Goal: Information Seeking & Learning: Learn about a topic

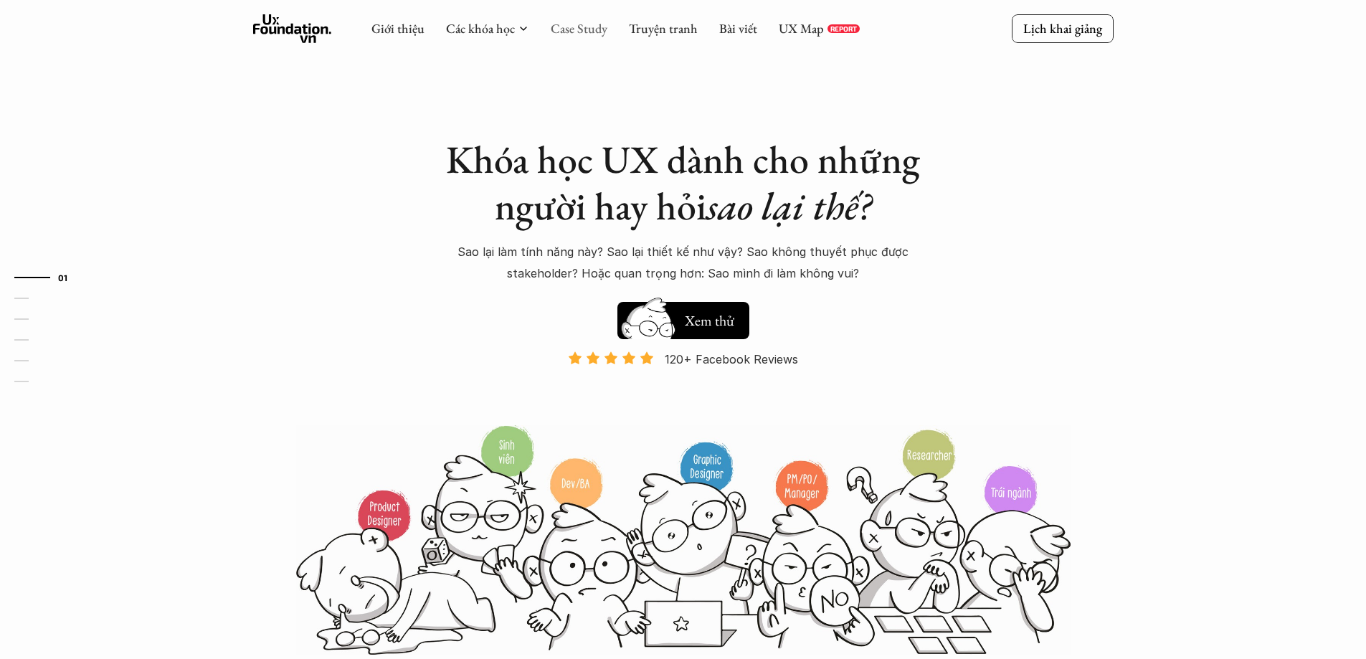
click at [574, 33] on link "Case Study" at bounding box center [579, 28] width 57 height 16
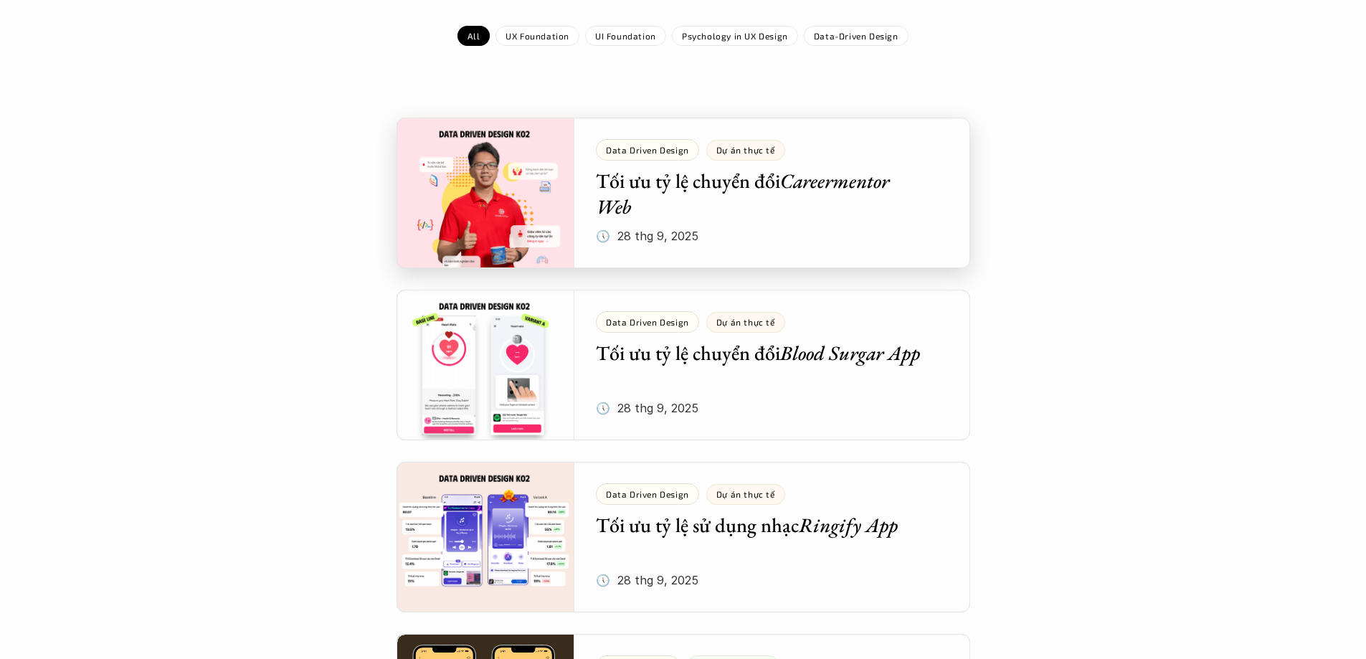
scroll to position [430, 0]
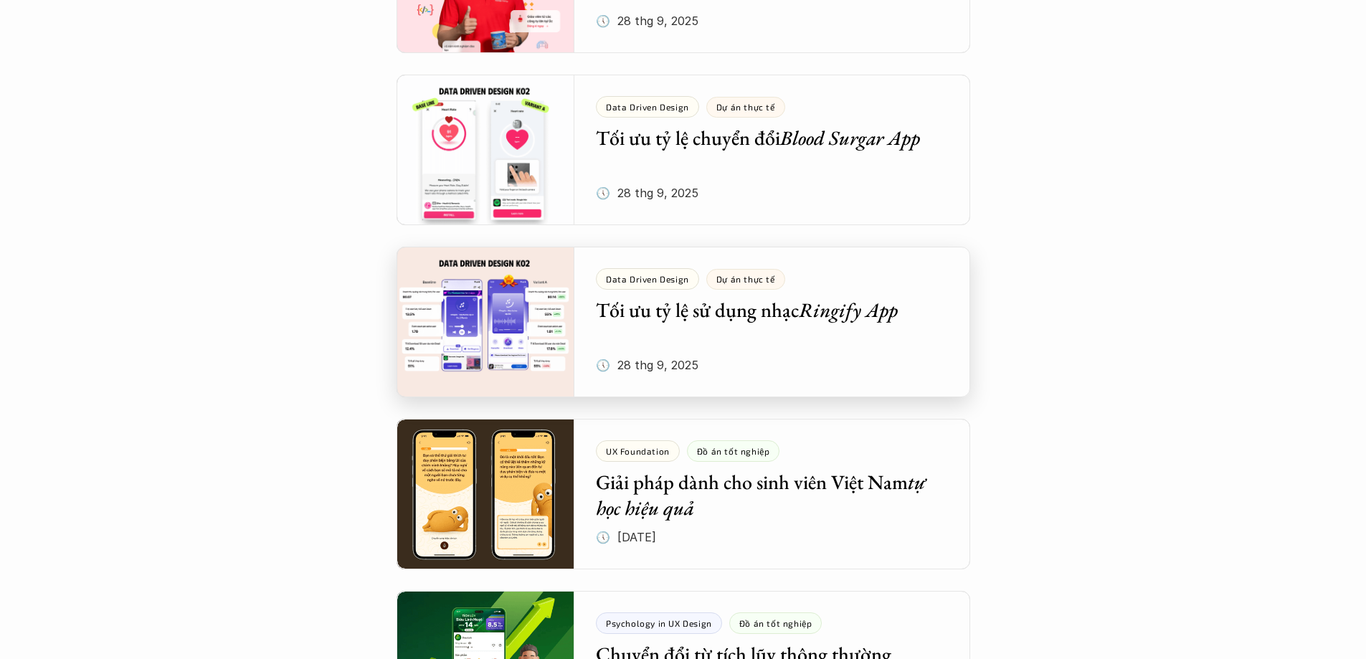
click at [626, 302] on div at bounding box center [684, 322] width 574 height 151
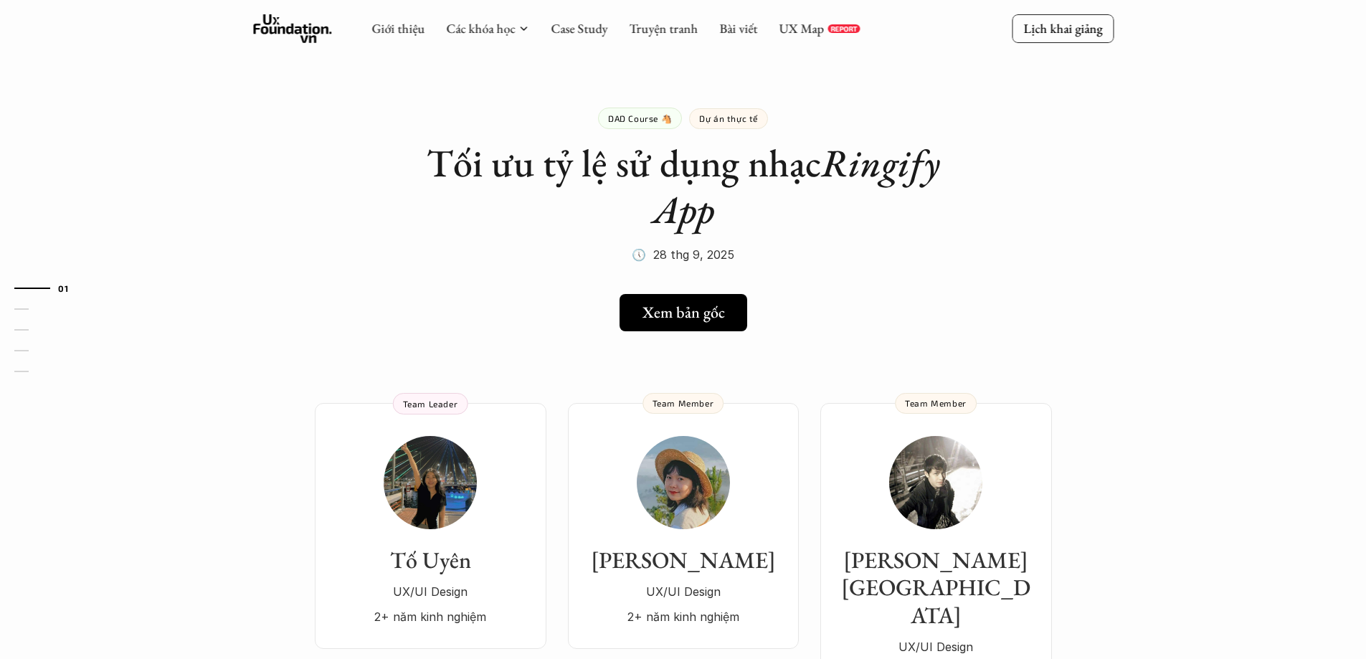
scroll to position [430, 0]
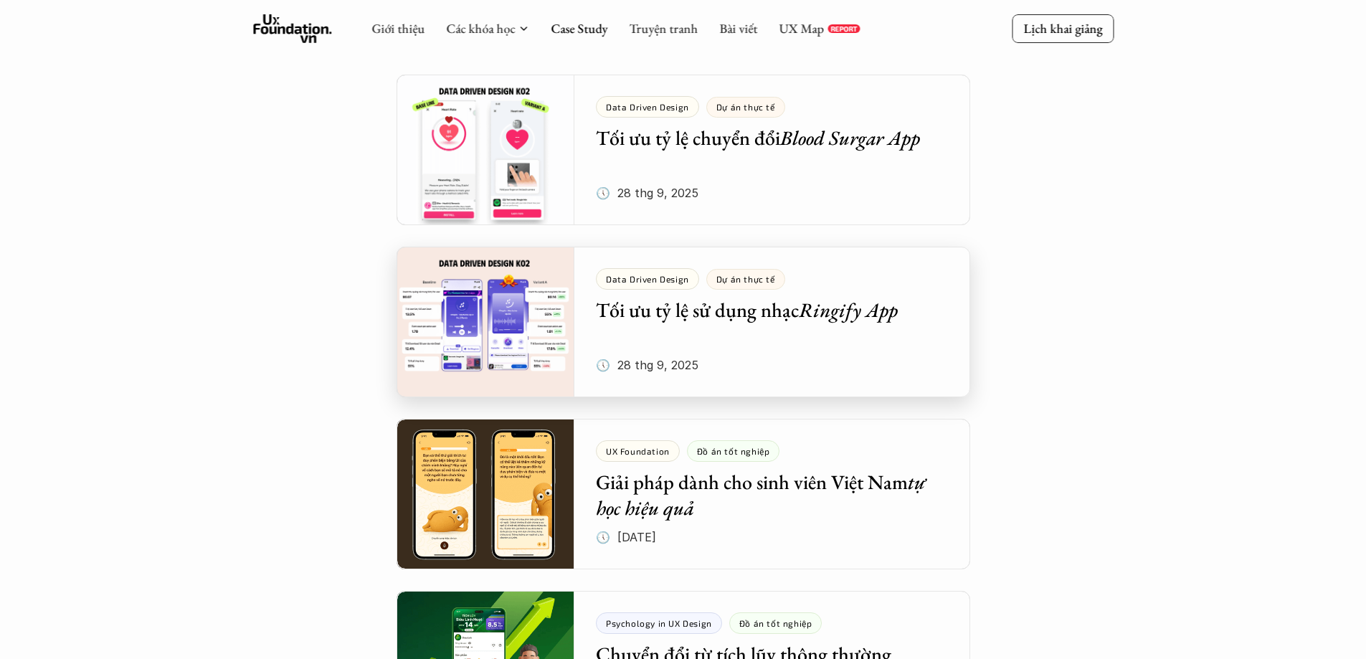
click at [645, 308] on div at bounding box center [684, 322] width 574 height 151
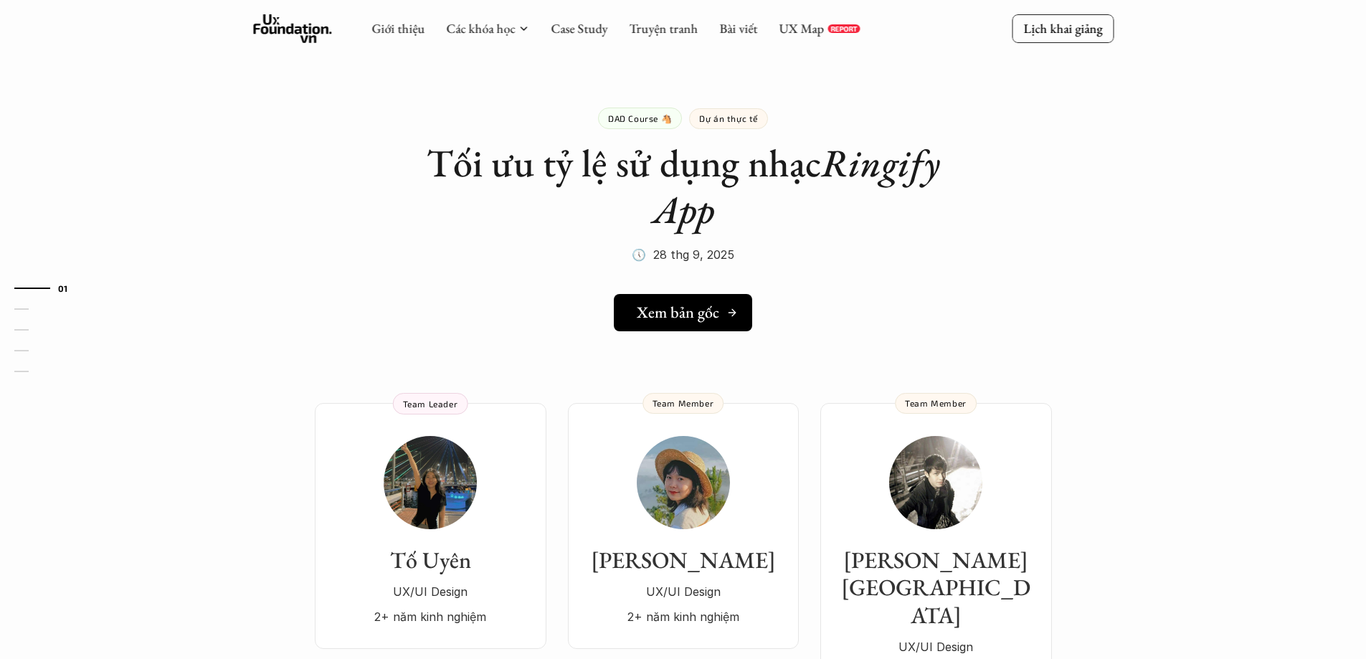
click at [656, 304] on h5 "Xem bản gốc" at bounding box center [678, 312] width 82 height 19
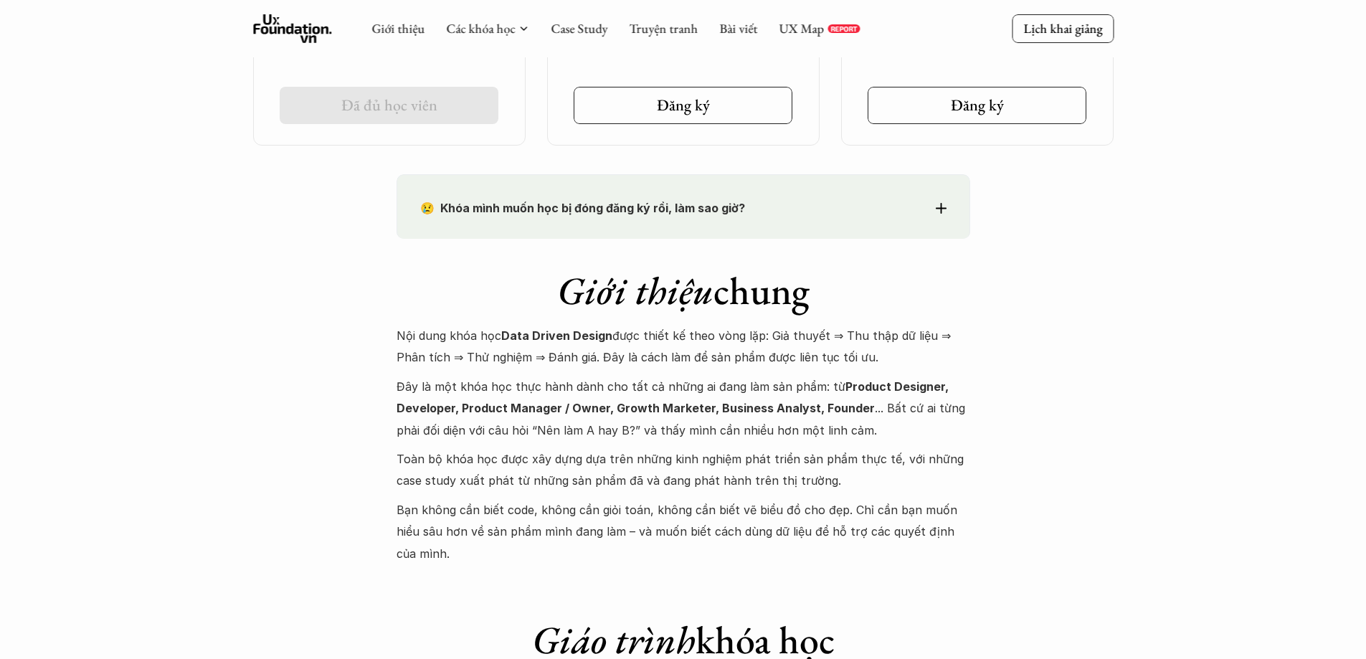
scroll to position [1147, 0]
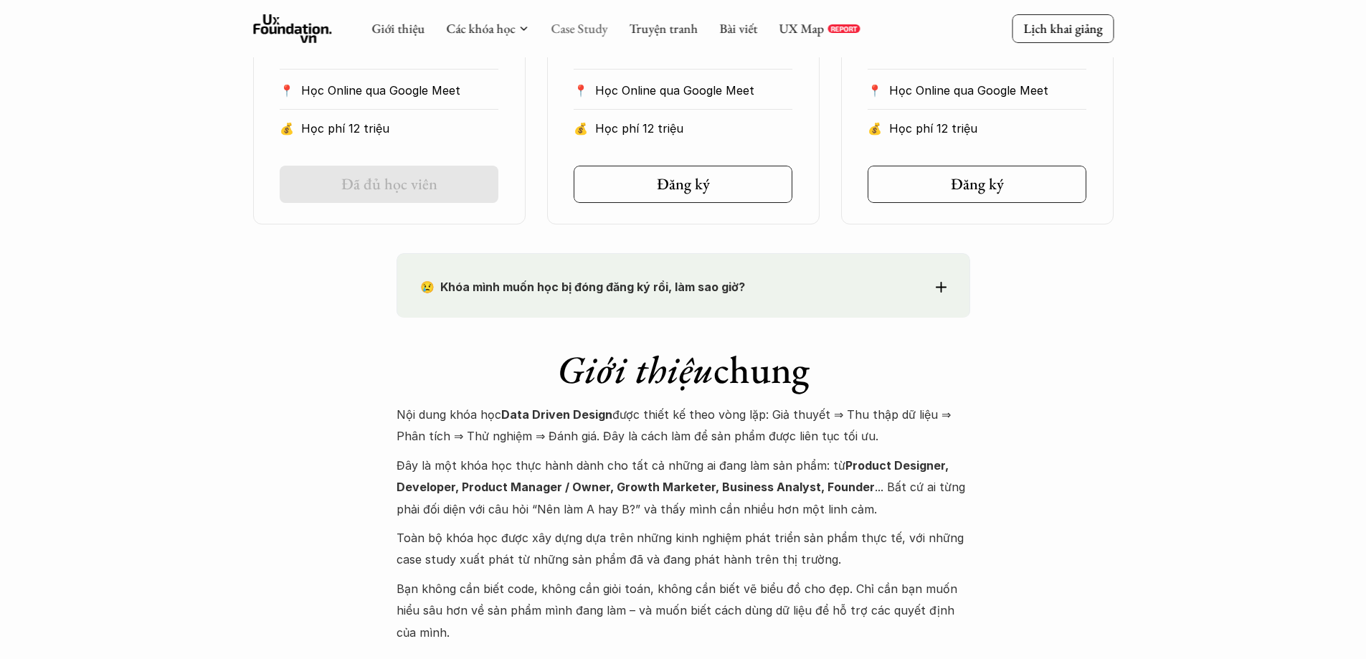
click at [597, 27] on link "Case Study" at bounding box center [579, 28] width 57 height 16
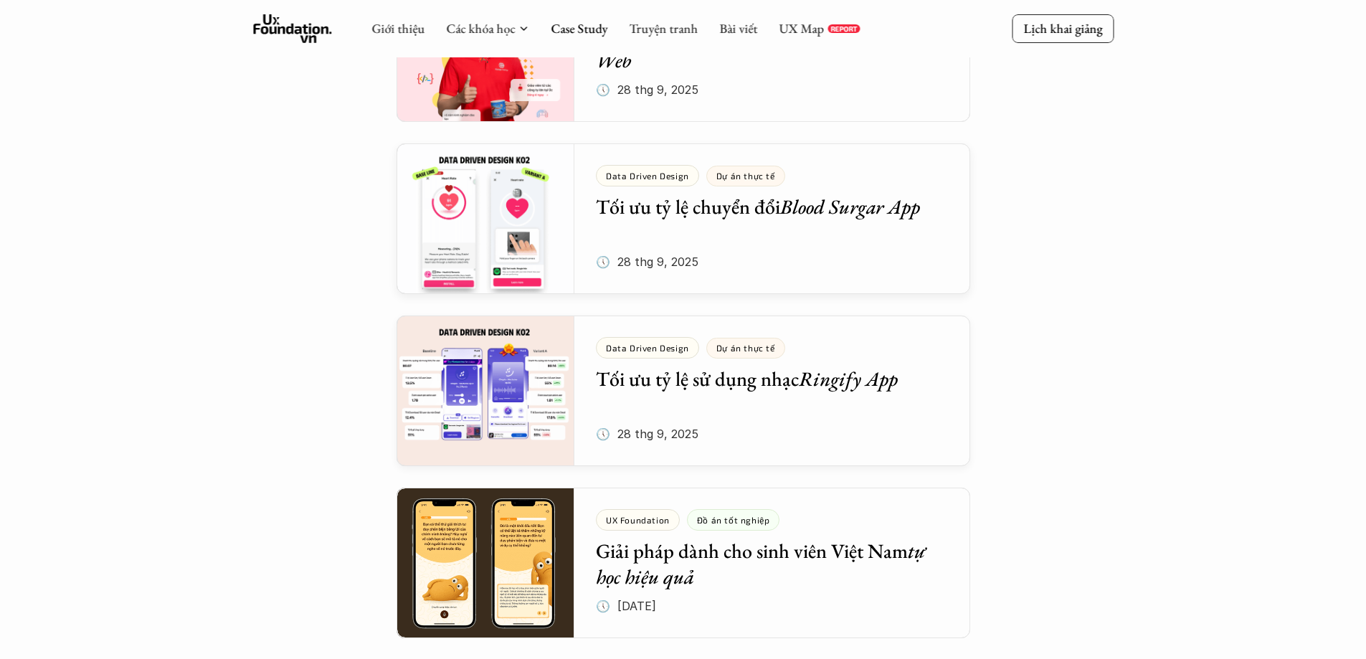
scroll to position [215, 0]
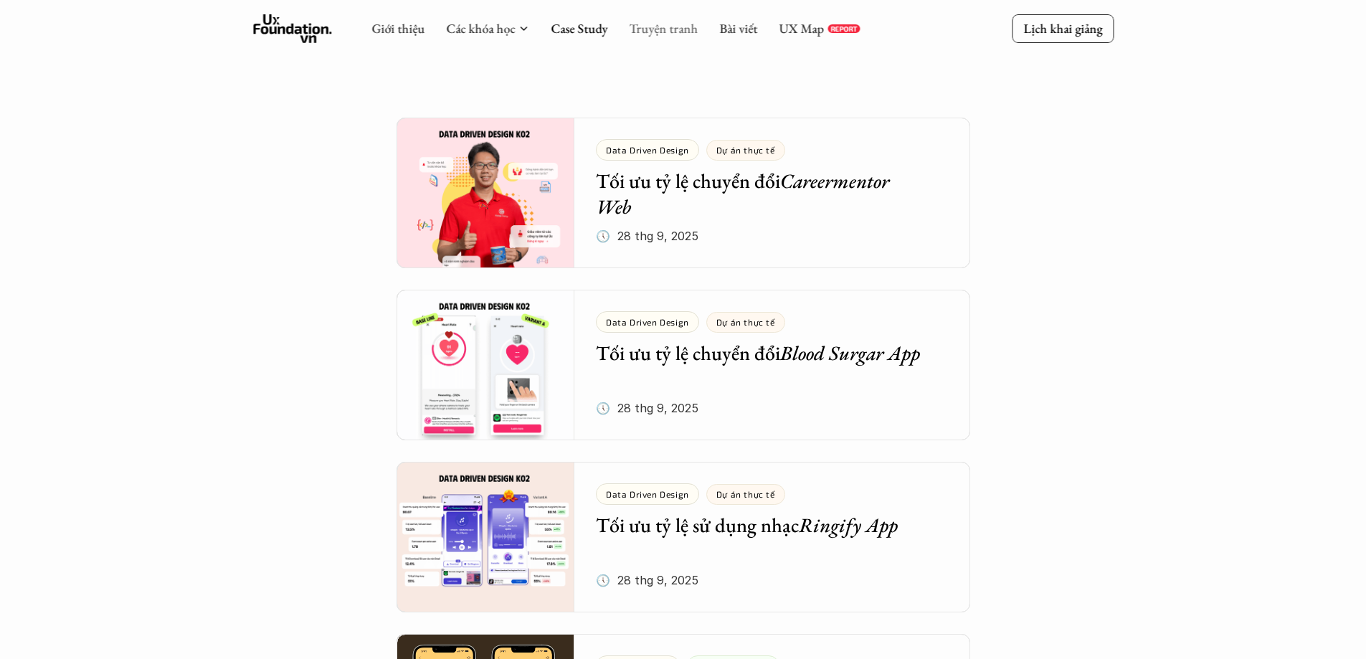
click at [653, 29] on link "Truyện tranh" at bounding box center [663, 28] width 69 height 16
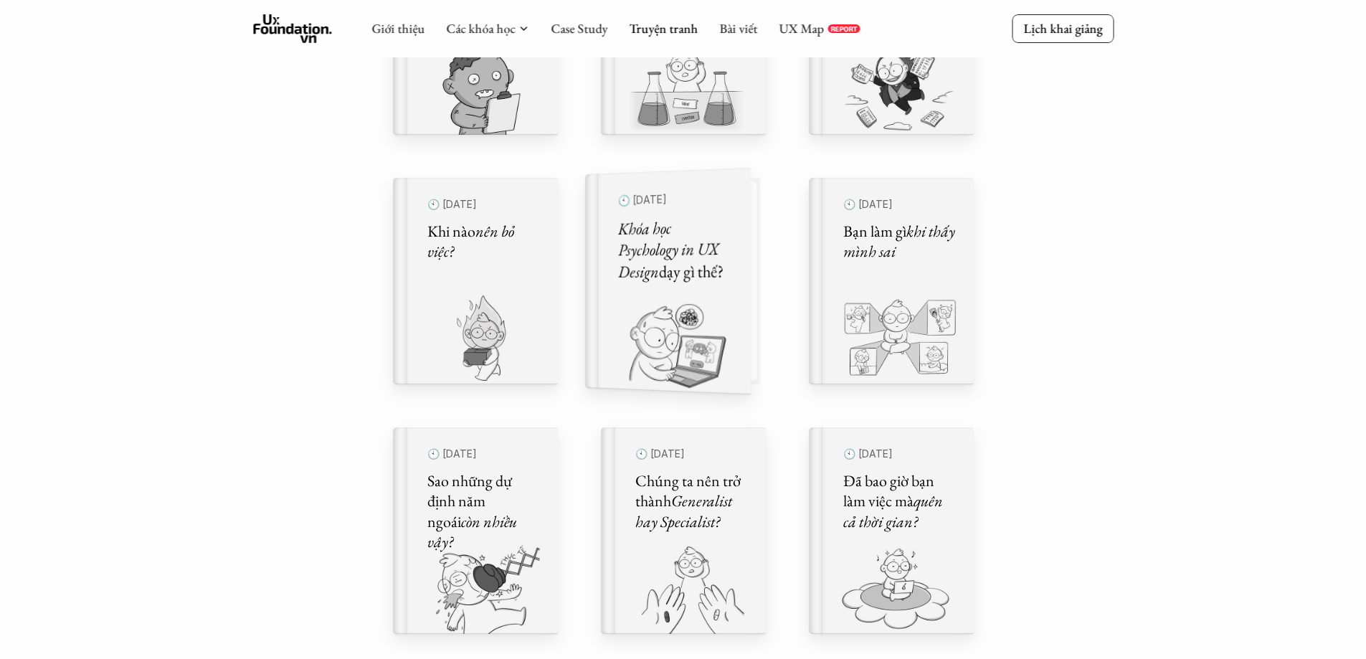
scroll to position [574, 0]
